Goal: Transaction & Acquisition: Obtain resource

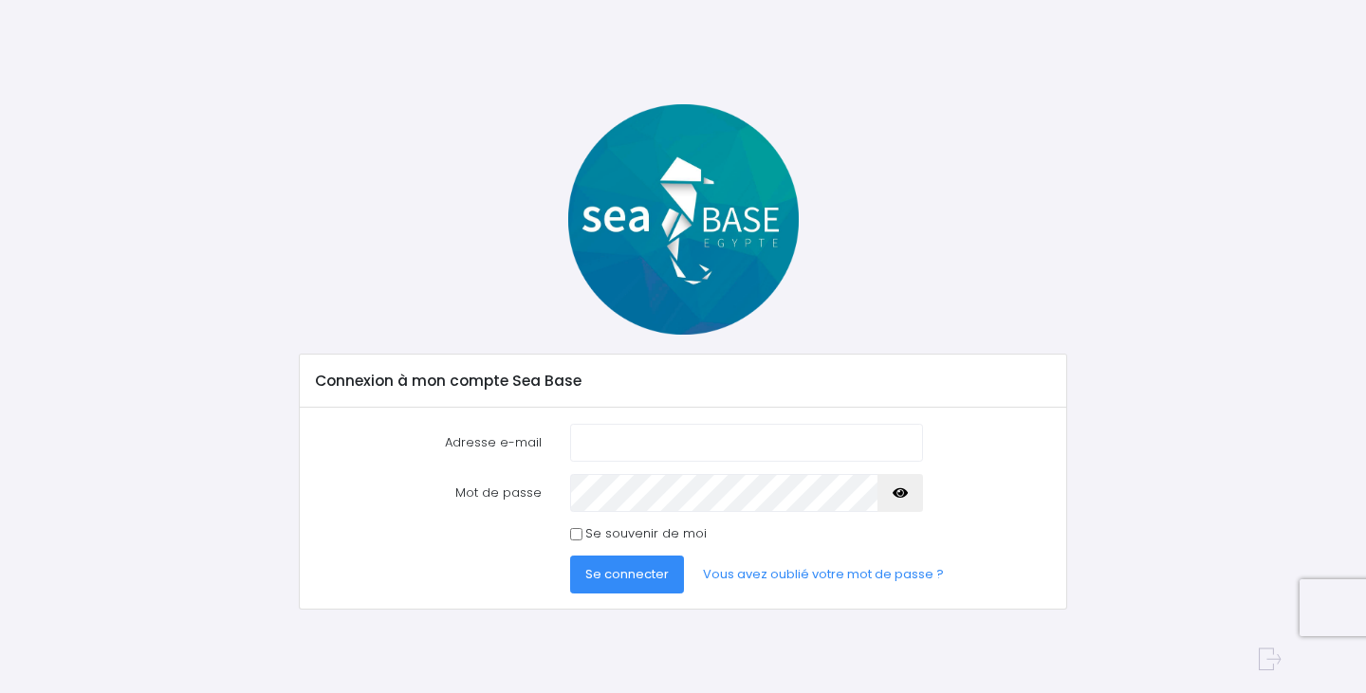
click at [892, 692] on com-1password-button at bounding box center [683, 693] width 1366 height 0
type input "[PERSON_NAME][EMAIL_ADDRESS][DOMAIN_NAME]"
click at [634, 575] on span "Se connecter" at bounding box center [626, 574] width 83 height 18
type input "[PERSON_NAME][EMAIL_ADDRESS][DOMAIN_NAME]"
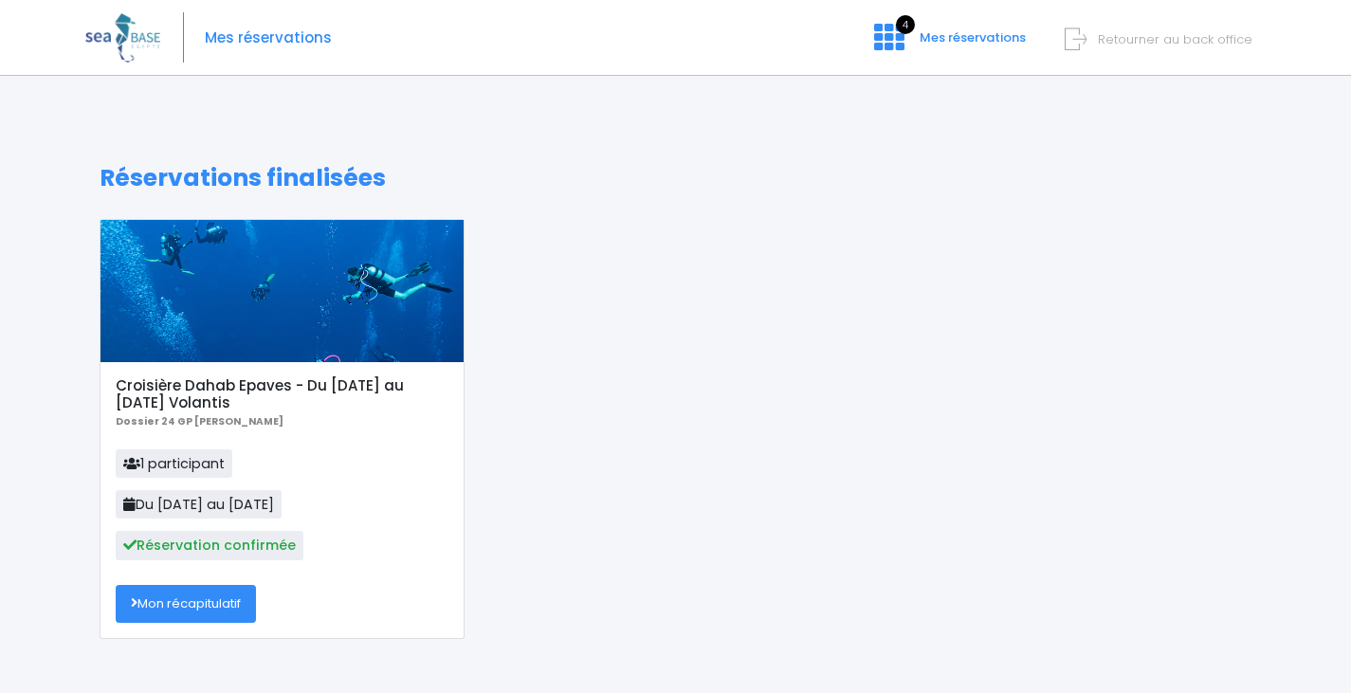
click at [138, 608] on link "Mon récapitulatif" at bounding box center [186, 604] width 140 height 38
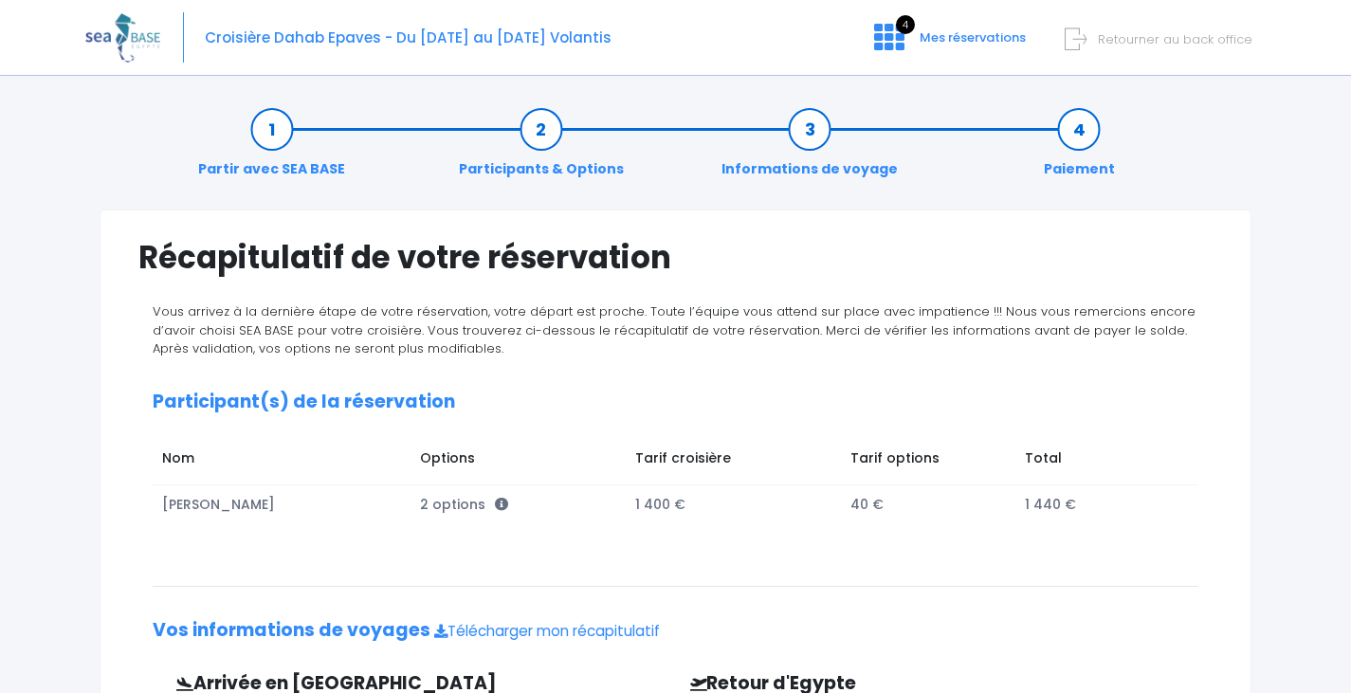
scroll to position [401, 0]
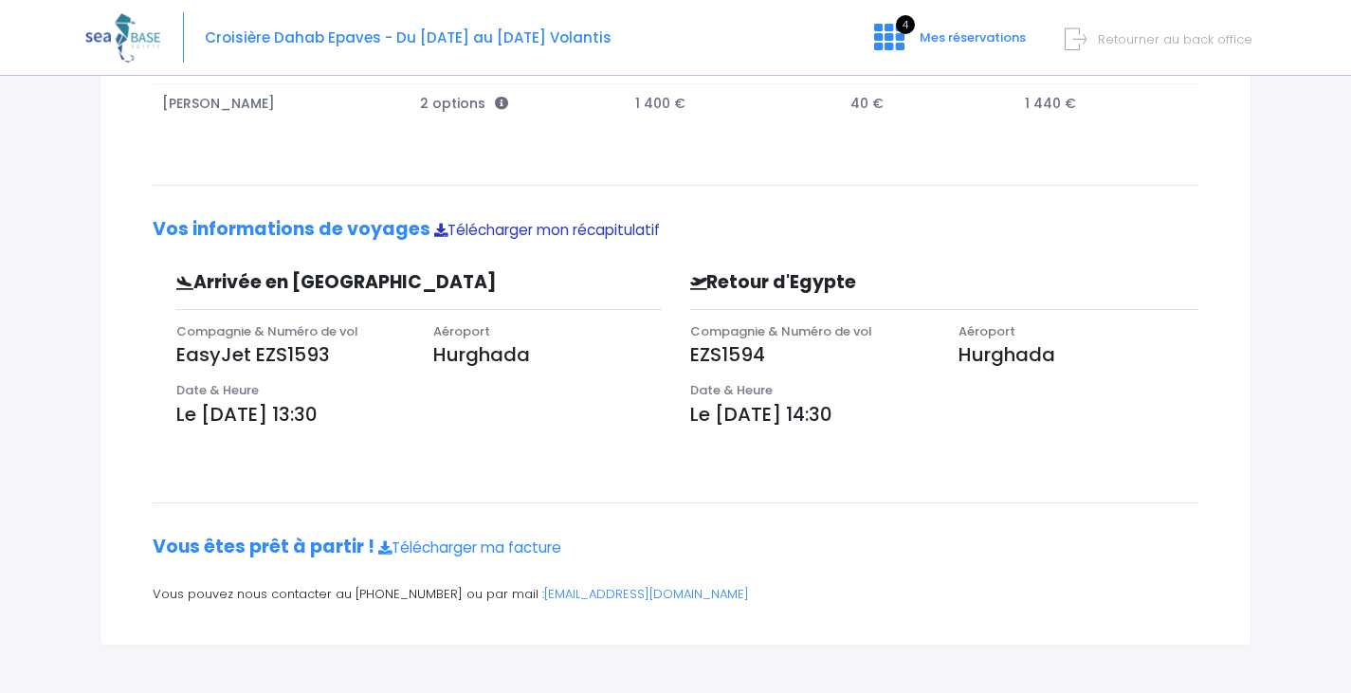
click at [546, 225] on link "Télécharger mon récapitulatif" at bounding box center [547, 230] width 226 height 20
click at [495, 544] on link "Télécharger ma facture" at bounding box center [469, 548] width 183 height 20
click at [545, 591] on link "contact@redseabase.com" at bounding box center [646, 594] width 205 height 18
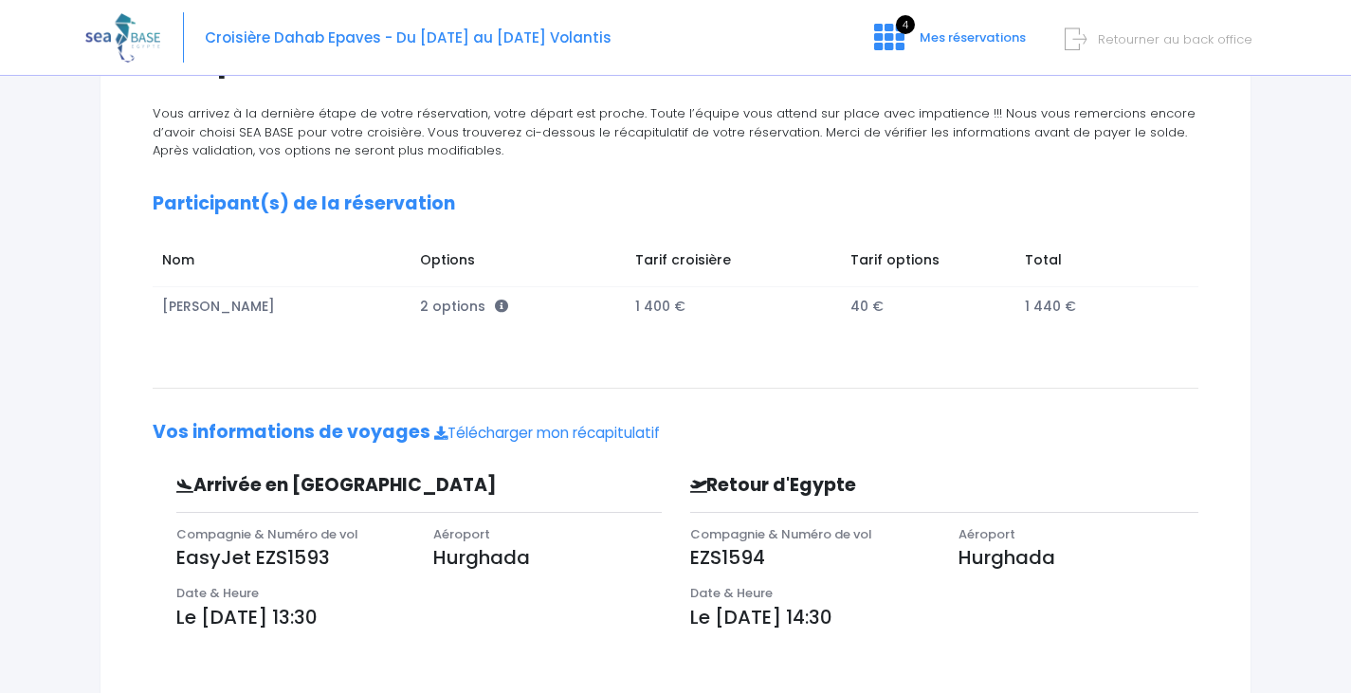
scroll to position [0, 0]
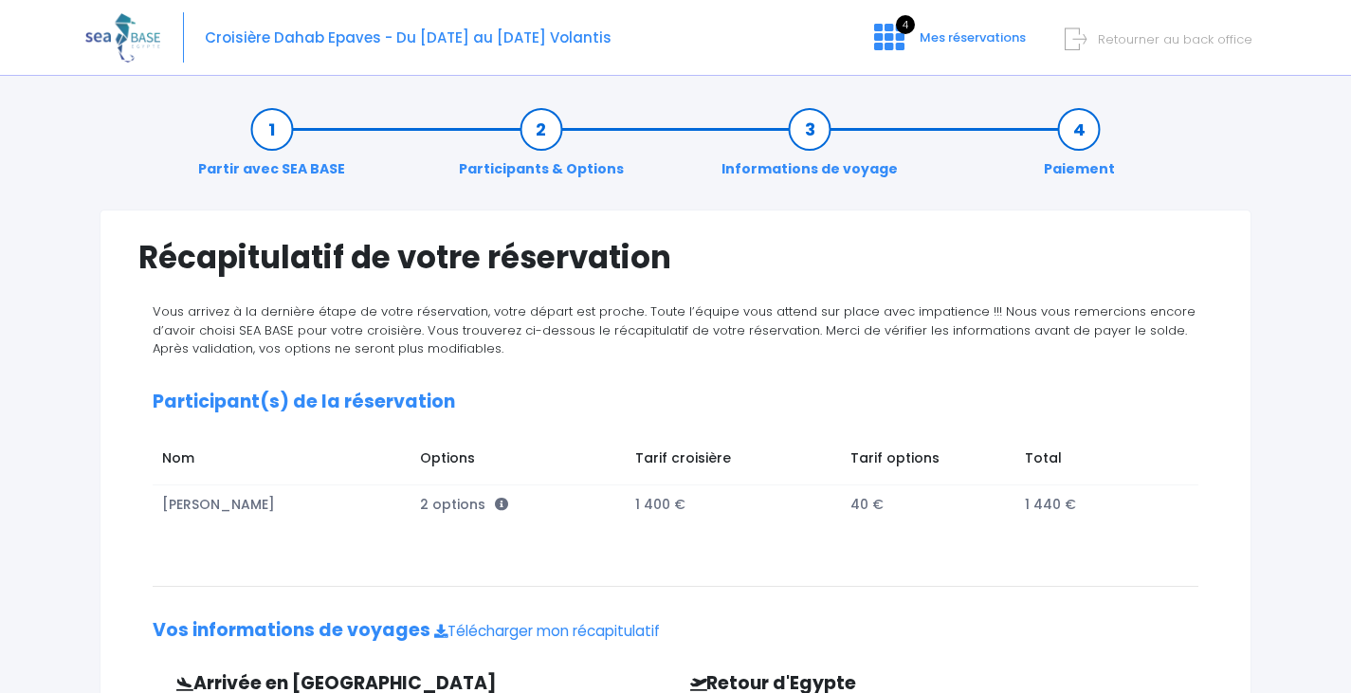
drag, startPoint x: 633, startPoint y: 45, endPoint x: 644, endPoint y: 44, distance: 11.4
click at [644, 44] on div "Croisière Dahab Epaves - Du 15/11/25 au 22/11/25 Volantis 4 Mes réservations Re…" at bounding box center [661, 38] width 1152 height 76
drag, startPoint x: 641, startPoint y: 43, endPoint x: 616, endPoint y: 37, distance: 25.3
click at [616, 37] on div "Croisière Dahab Epaves - Du 15/11/25 au 22/11/25 Volantis 4 Mes réservations Re…" at bounding box center [661, 38] width 1152 height 76
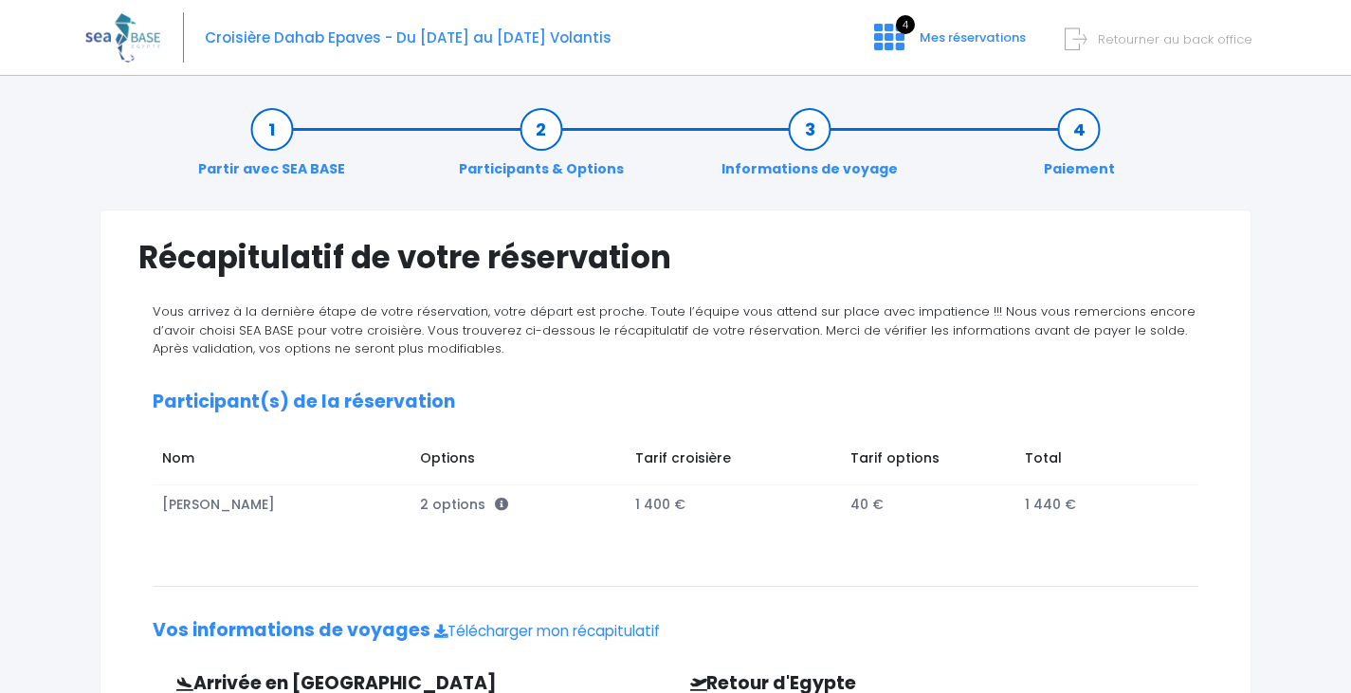
copy div "Croisière Dahab Epaves - Du 15/11/25 au 22/11/25 Volantis"
click at [1180, 37] on span "Retourner au back office" at bounding box center [1175, 39] width 155 height 18
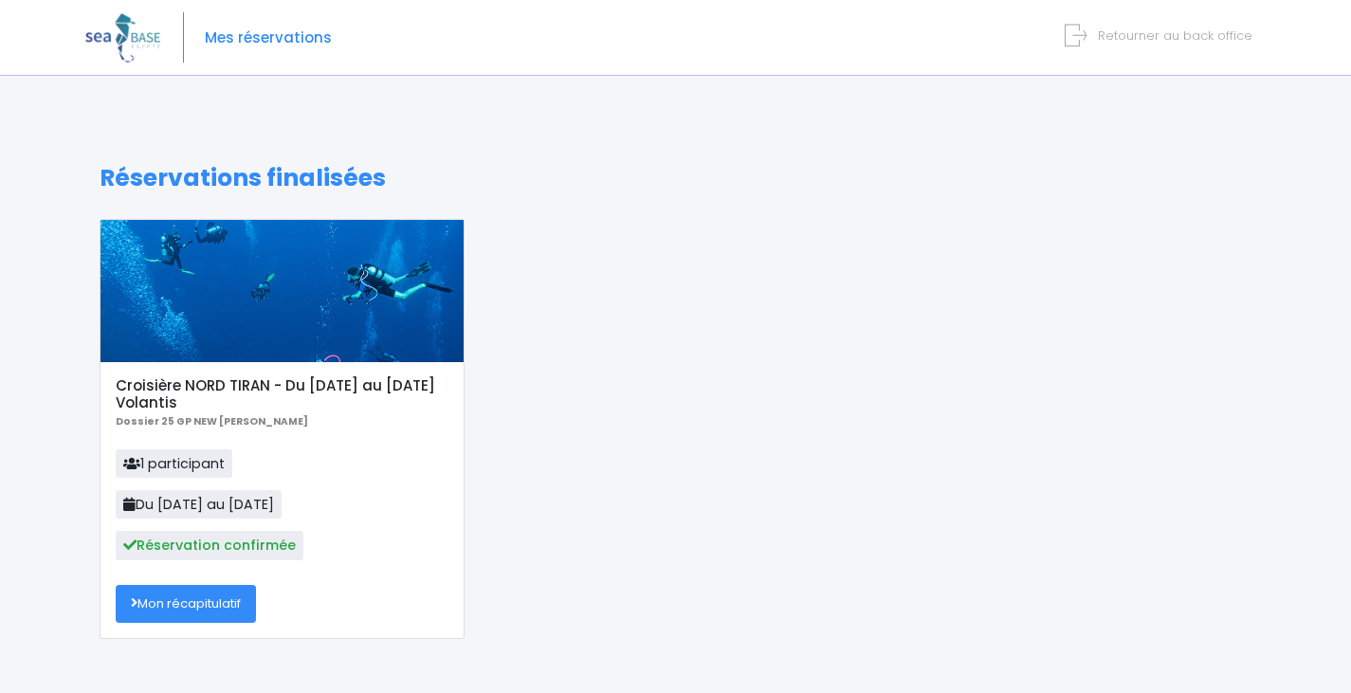
click at [207, 603] on link "Mon récapitulatif" at bounding box center [186, 604] width 140 height 38
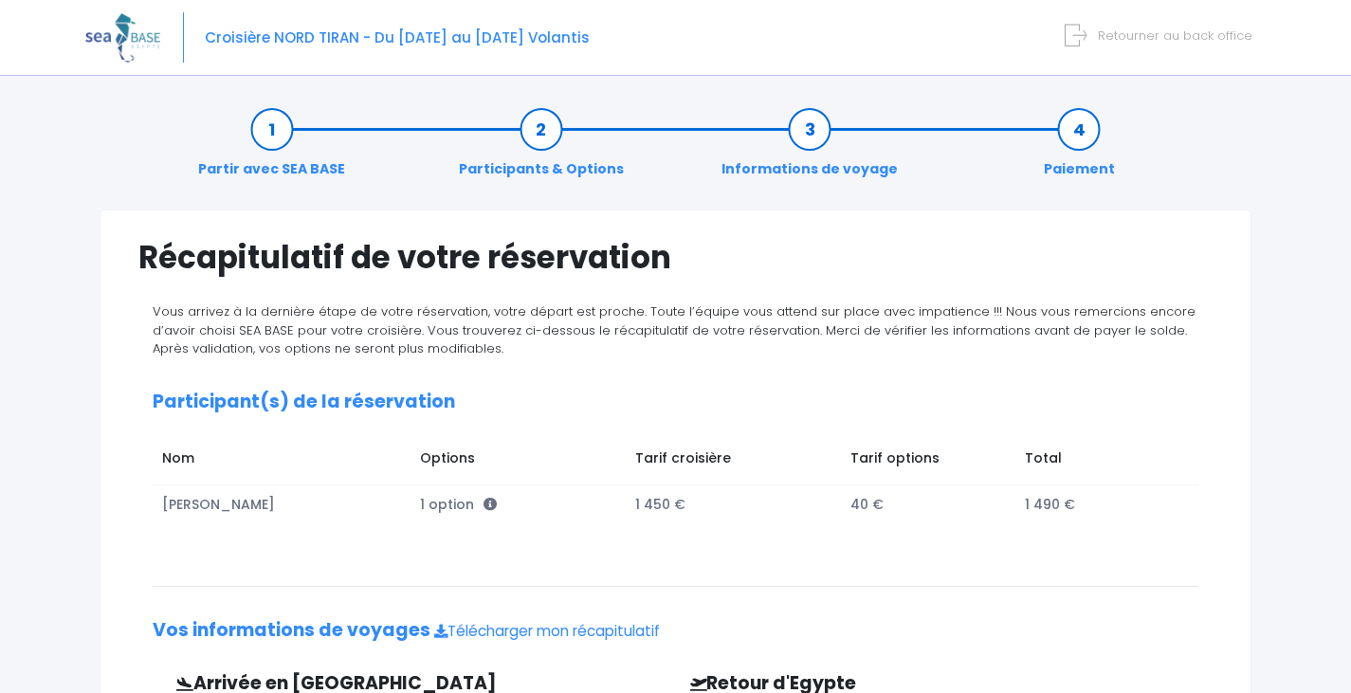
scroll to position [401, 0]
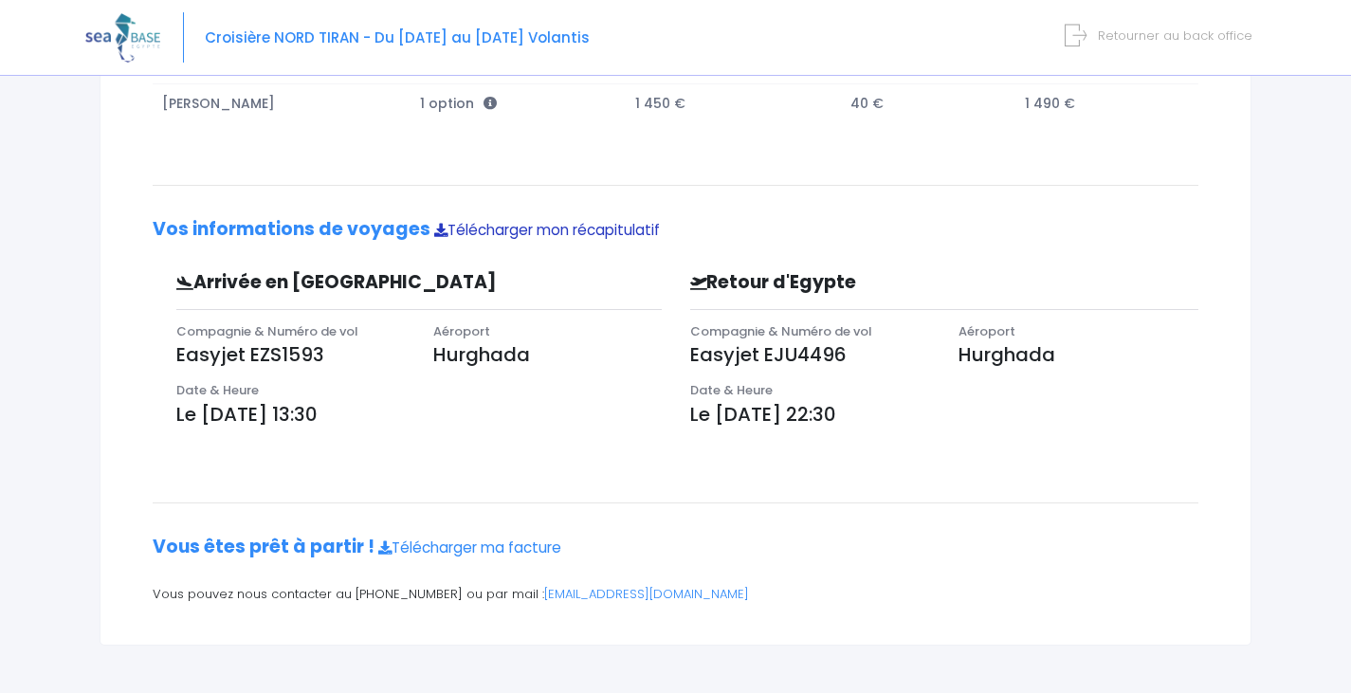
click at [515, 229] on link "Télécharger mon récapitulatif" at bounding box center [547, 230] width 226 height 20
click at [513, 546] on link "Télécharger ma facture" at bounding box center [469, 548] width 183 height 20
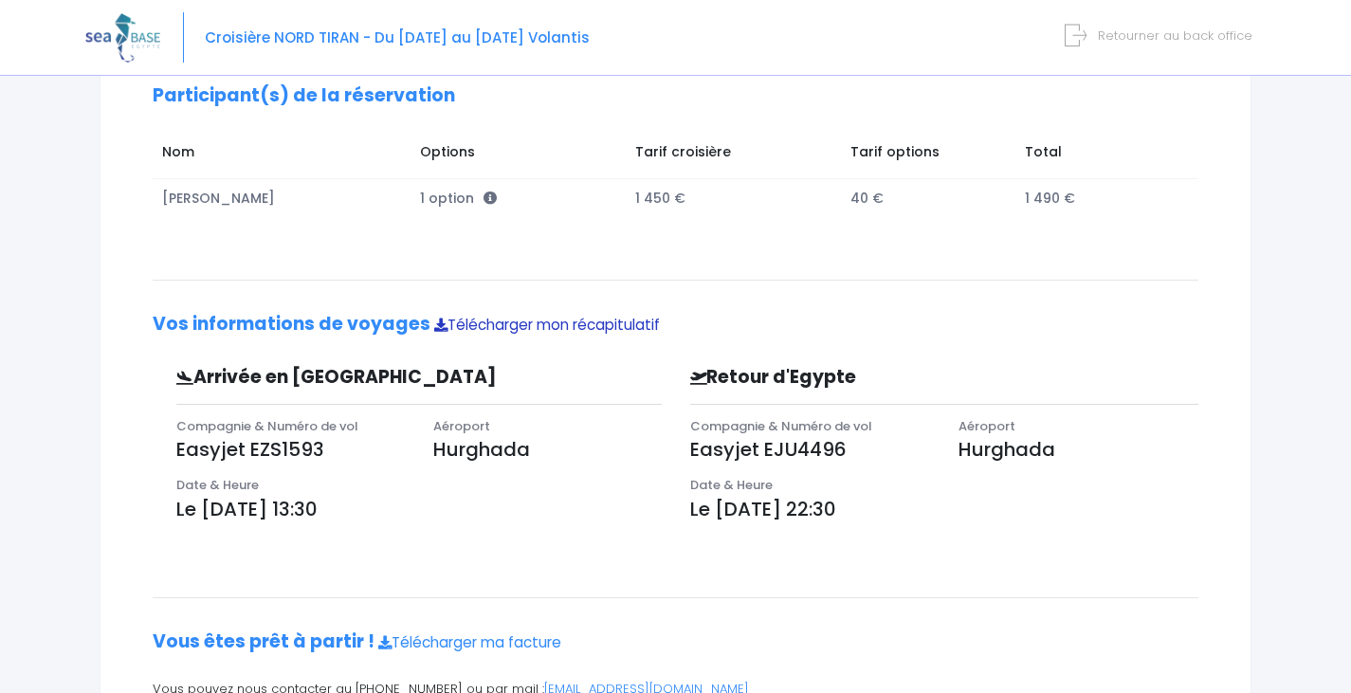
click at [530, 322] on link "Télécharger mon récapitulatif" at bounding box center [547, 325] width 226 height 20
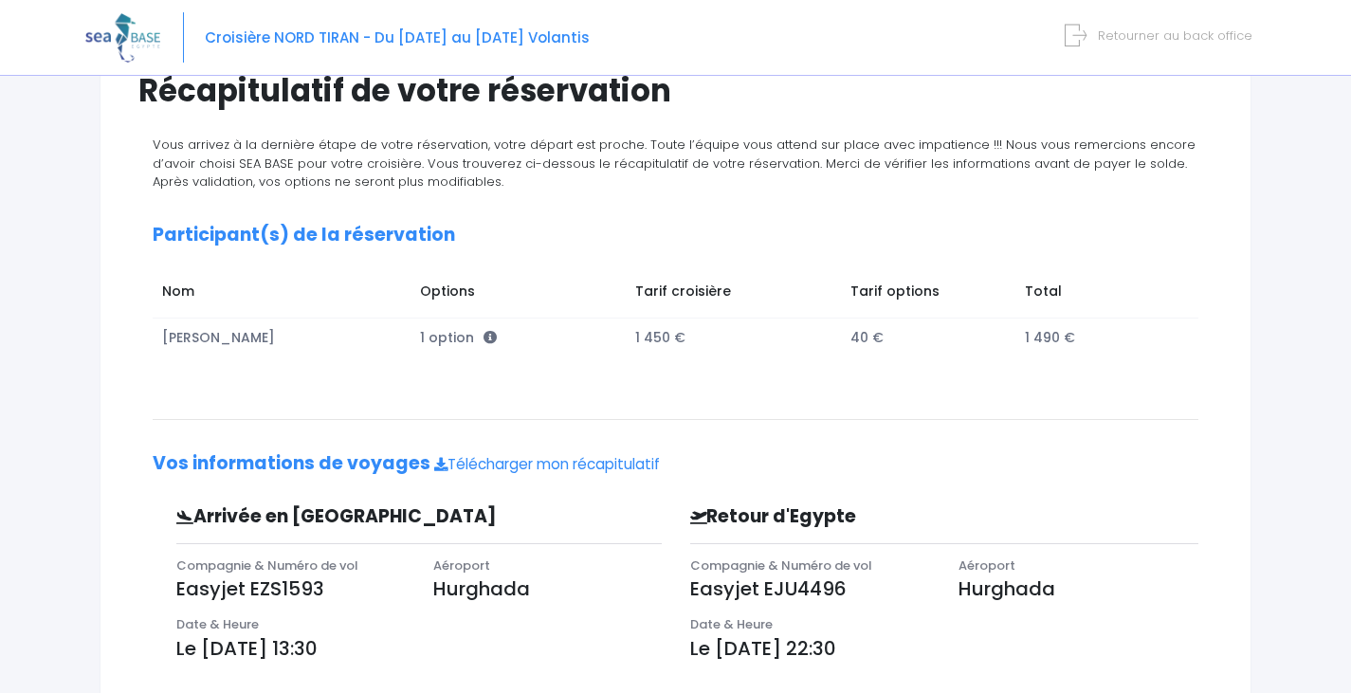
scroll to position [0, 0]
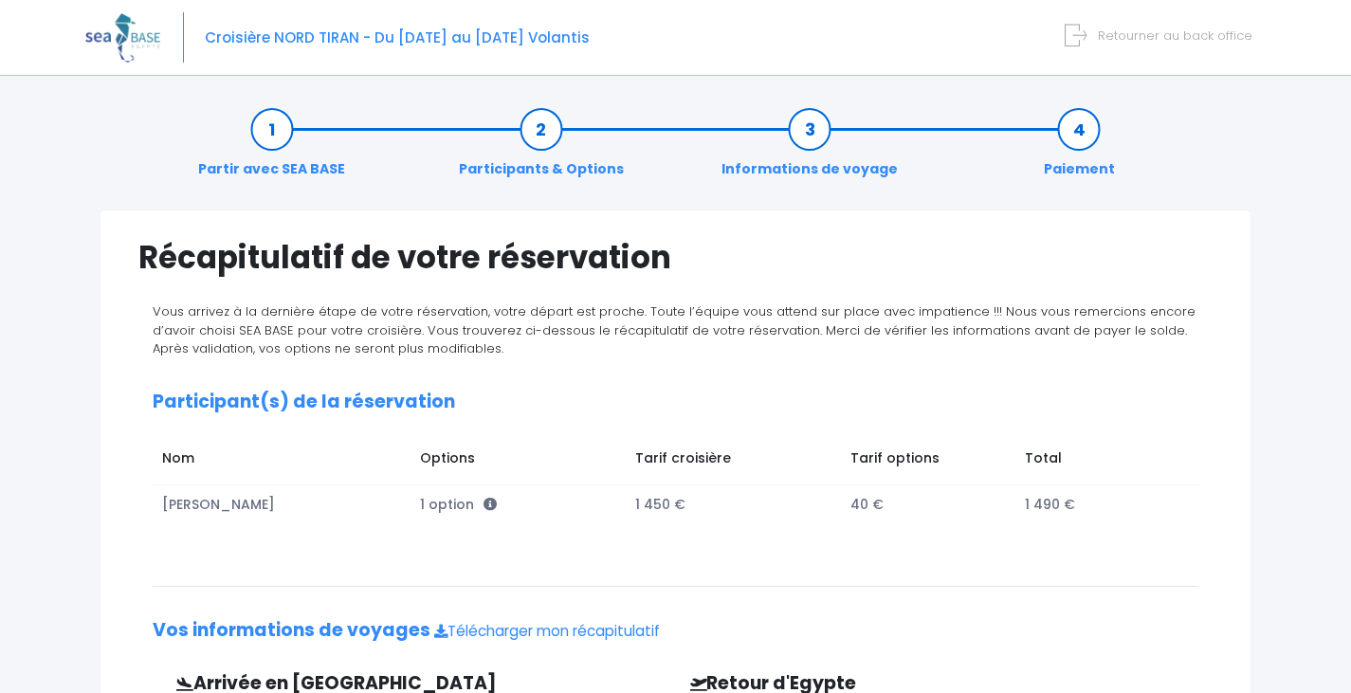
click at [1150, 32] on span "Retourner au back office" at bounding box center [1175, 36] width 155 height 18
